Goal: Information Seeking & Learning: Find specific page/section

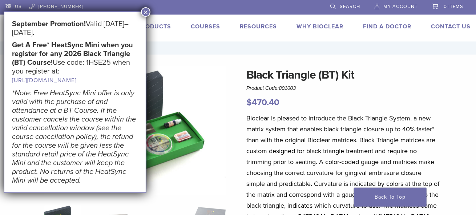
click at [146, 11] on button "×" at bounding box center [145, 11] width 9 height 9
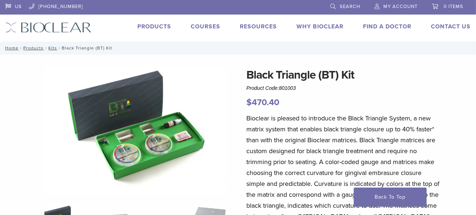
click at [387, 23] on link "Find A Doctor" at bounding box center [387, 26] width 48 height 7
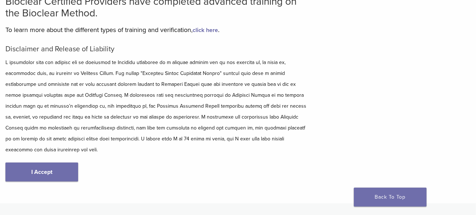
scroll to position [120, 0]
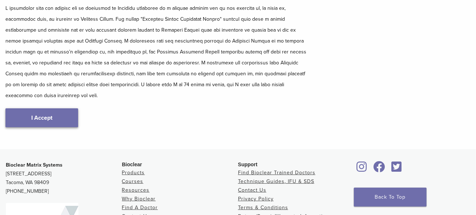
click at [57, 108] on link "I Accept" at bounding box center [41, 117] width 73 height 19
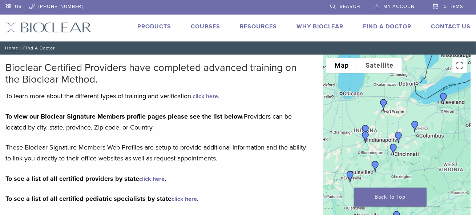
click at [372, 164] on img "Dr. Tina Lefta" at bounding box center [375, 166] width 17 height 17
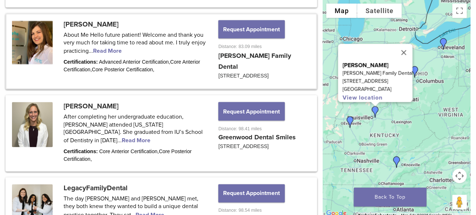
scroll to position [560, 0]
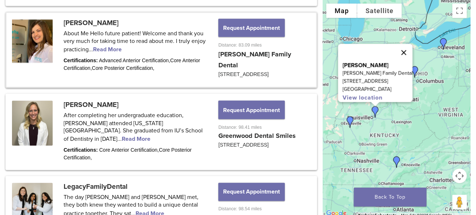
click at [396, 45] on button "Close" at bounding box center [403, 52] width 17 height 17
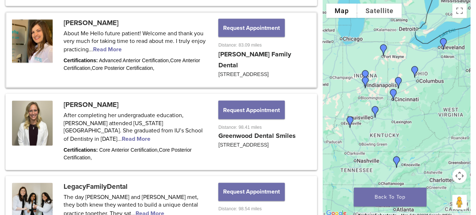
click at [398, 80] on img "Dr. Anna McGuire" at bounding box center [398, 82] width 17 height 17
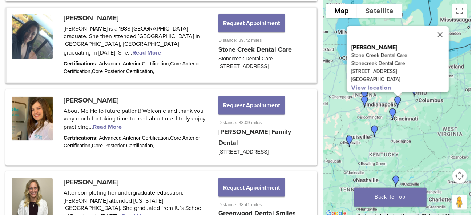
scroll to position [481, 0]
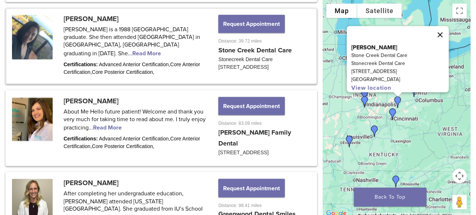
click at [438, 31] on button "Close" at bounding box center [440, 34] width 17 height 17
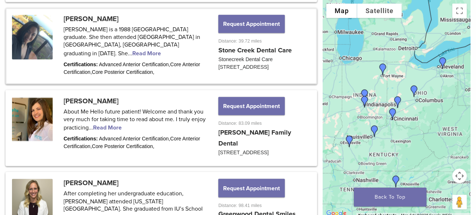
scroll to position [120, 0]
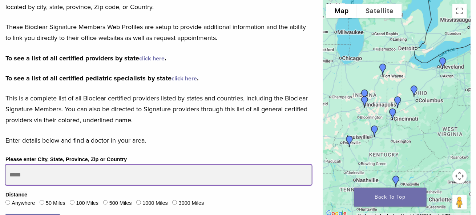
drag, startPoint x: 77, startPoint y: 179, endPoint x: 21, endPoint y: 175, distance: 56.2
click at [21, 175] on input "Please enter City, State, Province, Zip or Country" at bounding box center [158, 175] width 307 height 20
type input "*****"
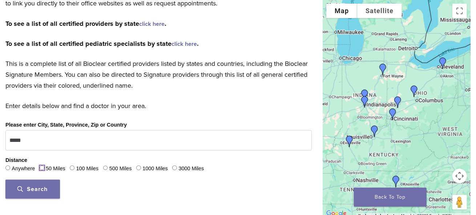
scroll to position [209, 0]
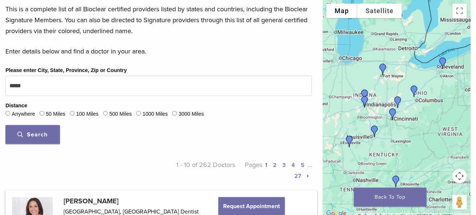
click at [35, 131] on span "Search" at bounding box center [33, 134] width 30 height 7
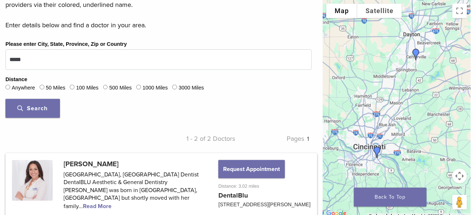
scroll to position [252, 0]
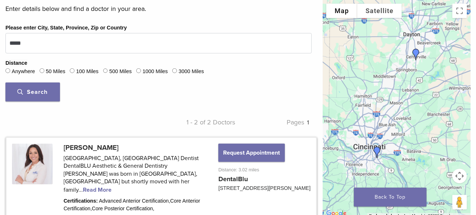
click at [202, 172] on link at bounding box center [162, 179] width 310 height 82
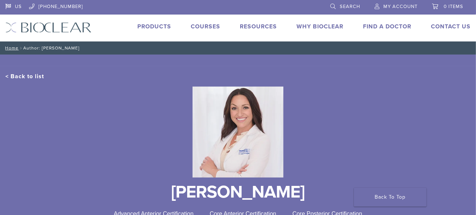
click at [151, 23] on link "Products" at bounding box center [154, 26] width 34 height 7
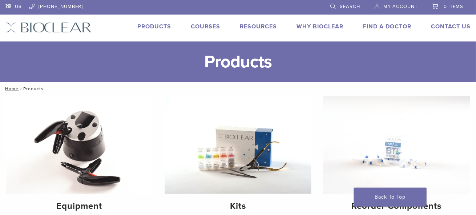
click at [57, 24] on img at bounding box center [48, 27] width 86 height 11
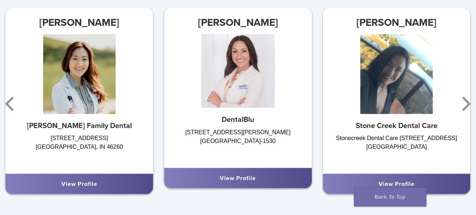
scroll to position [436, 0]
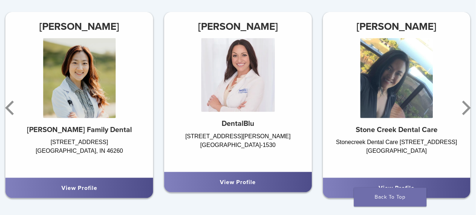
click at [97, 98] on img at bounding box center [79, 78] width 73 height 80
click at [92, 100] on img at bounding box center [79, 78] width 73 height 80
click at [90, 188] on link "View Profile" at bounding box center [79, 187] width 36 height 7
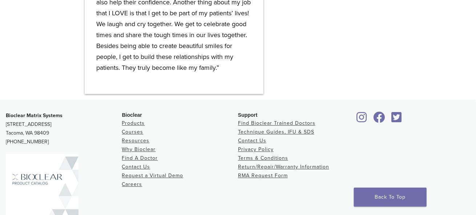
scroll to position [717, 0]
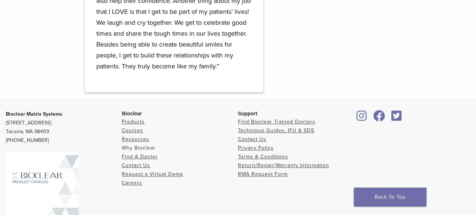
click at [151, 146] on link "Why Bioclear" at bounding box center [139, 148] width 34 height 6
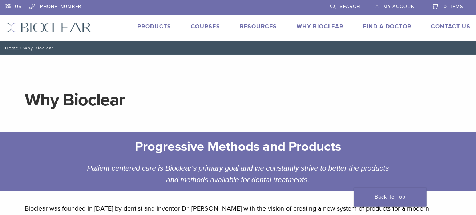
click at [338, 5] on link "Search" at bounding box center [346, 5] width 30 height 11
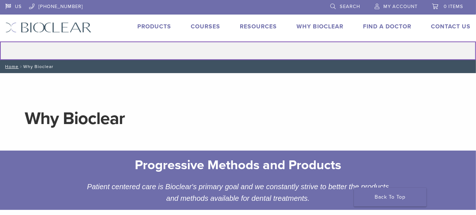
click at [280, 47] on input "Search for:" at bounding box center [238, 50] width 476 height 19
